Goal: Find specific page/section: Find specific page/section

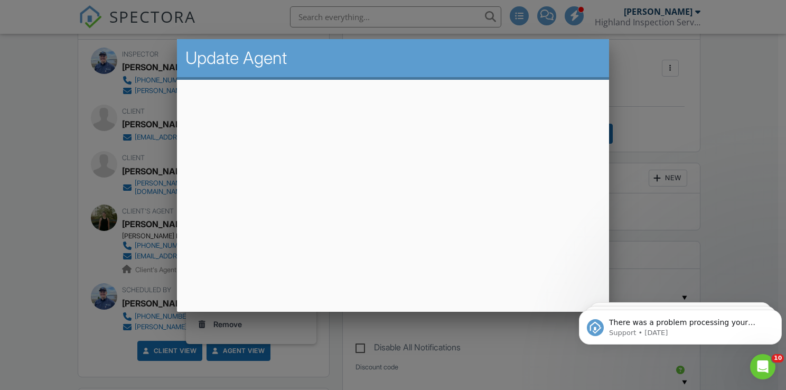
click at [729, 156] on div at bounding box center [393, 190] width 786 height 487
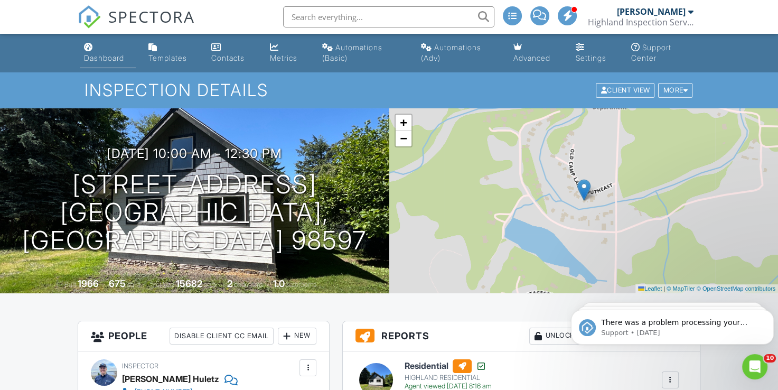
click at [105, 59] on div "Dashboard" at bounding box center [104, 57] width 40 height 9
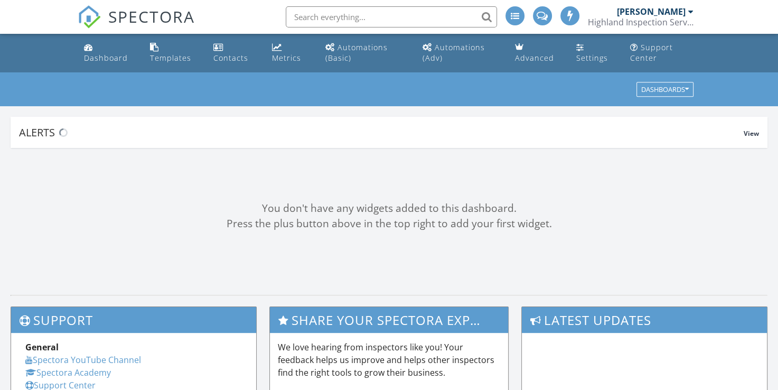
click at [317, 17] on input "text" at bounding box center [391, 16] width 211 height 21
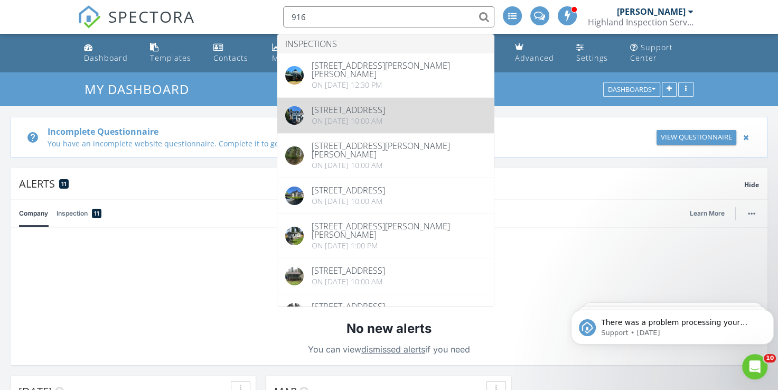
type input "916"
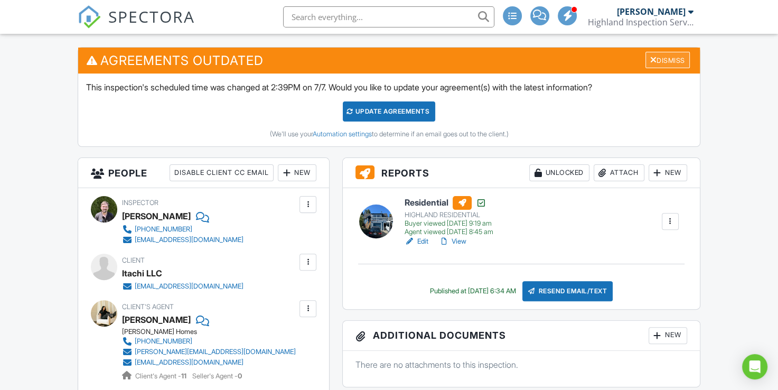
click at [671, 58] on div "Dismiss" at bounding box center [667, 60] width 44 height 16
